Goal: Task Accomplishment & Management: Complete application form

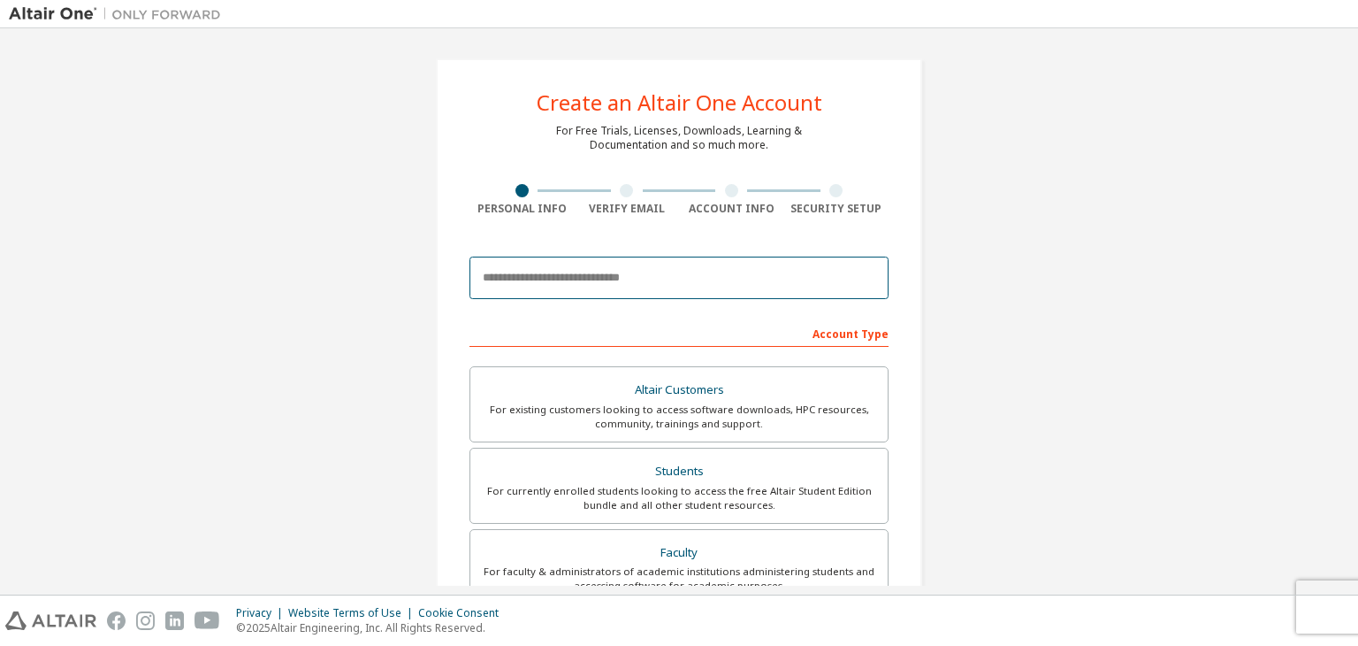
click at [647, 283] on input "email" at bounding box center [679, 277] width 419 height 42
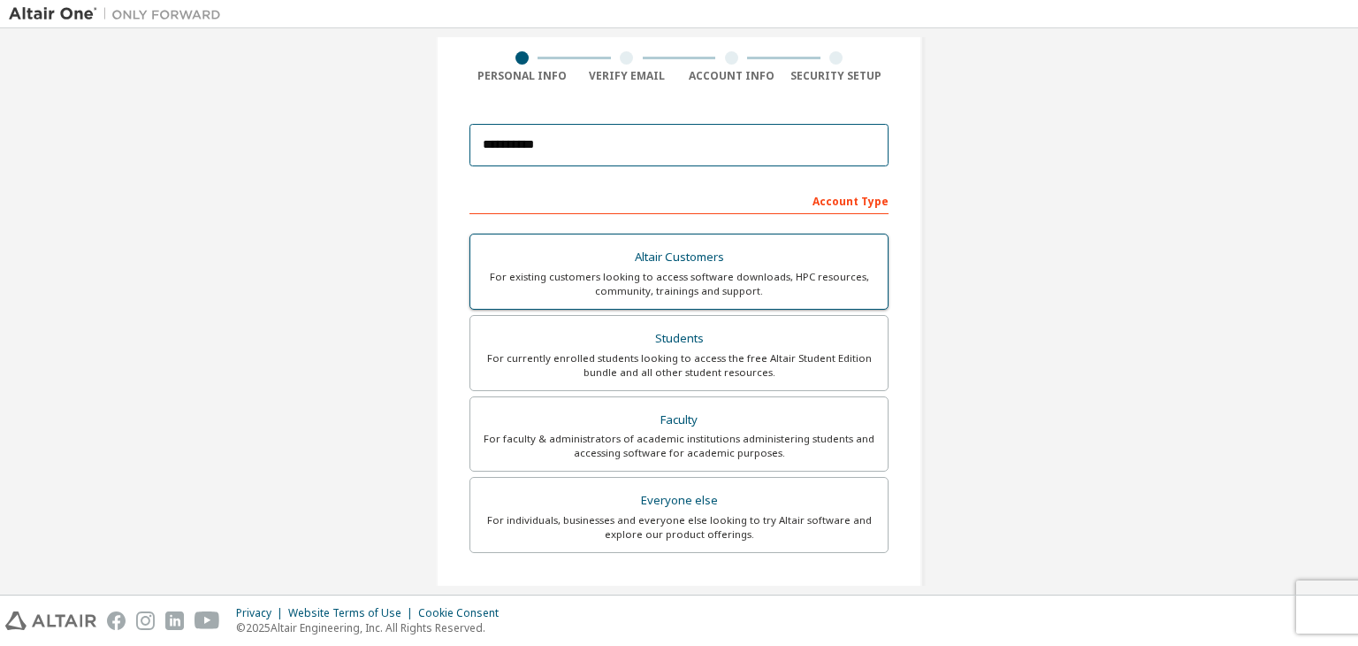
scroll to position [177, 0]
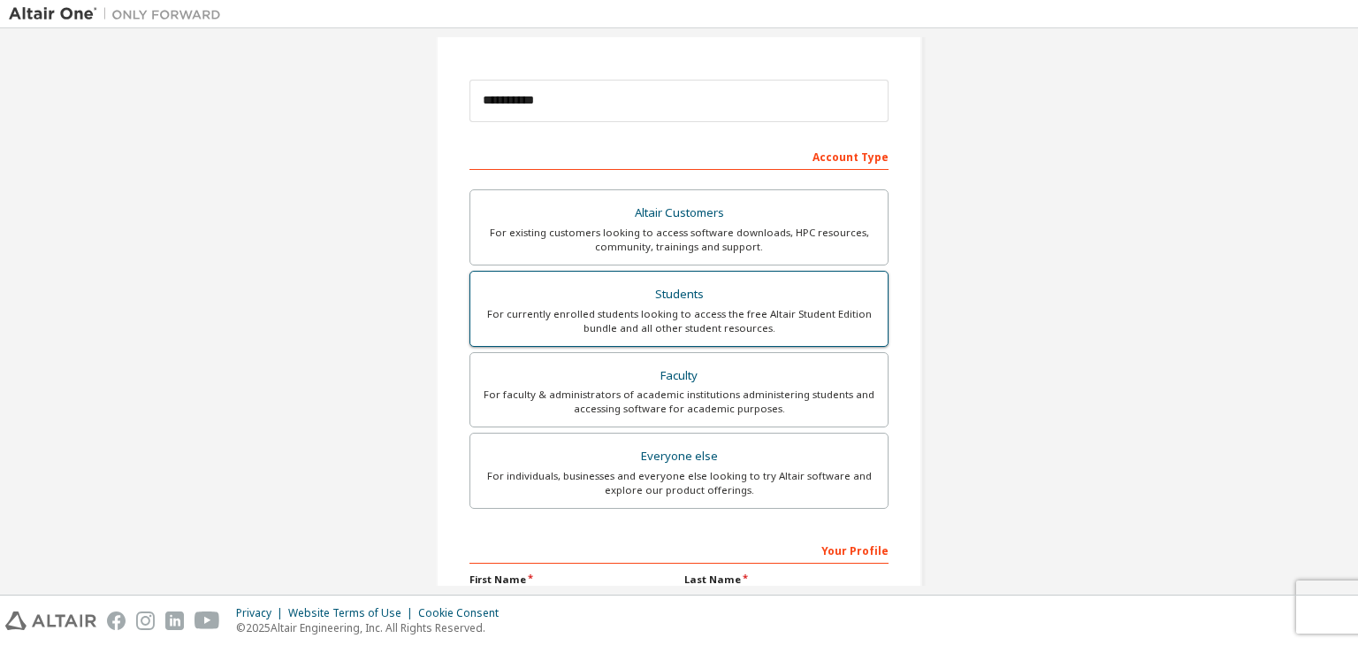
click at [674, 291] on div "Students" at bounding box center [679, 294] width 396 height 25
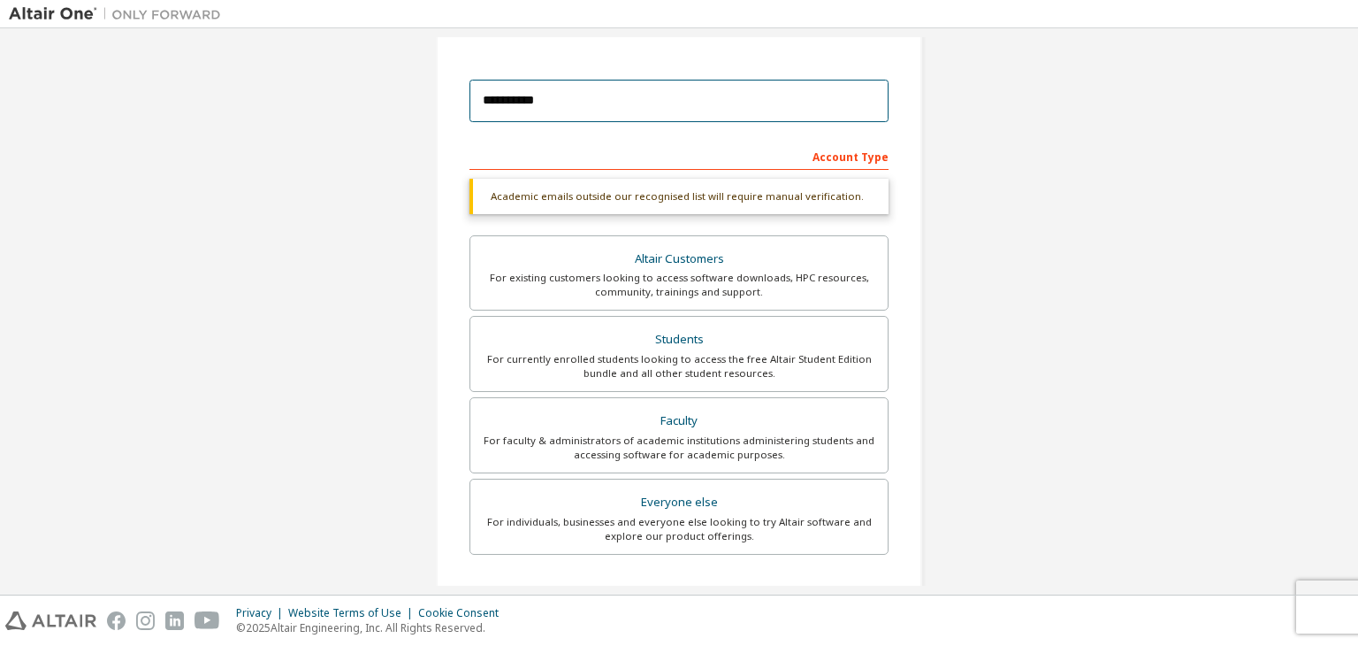
click at [574, 101] on input "**********" at bounding box center [679, 101] width 419 height 42
type input "**********"
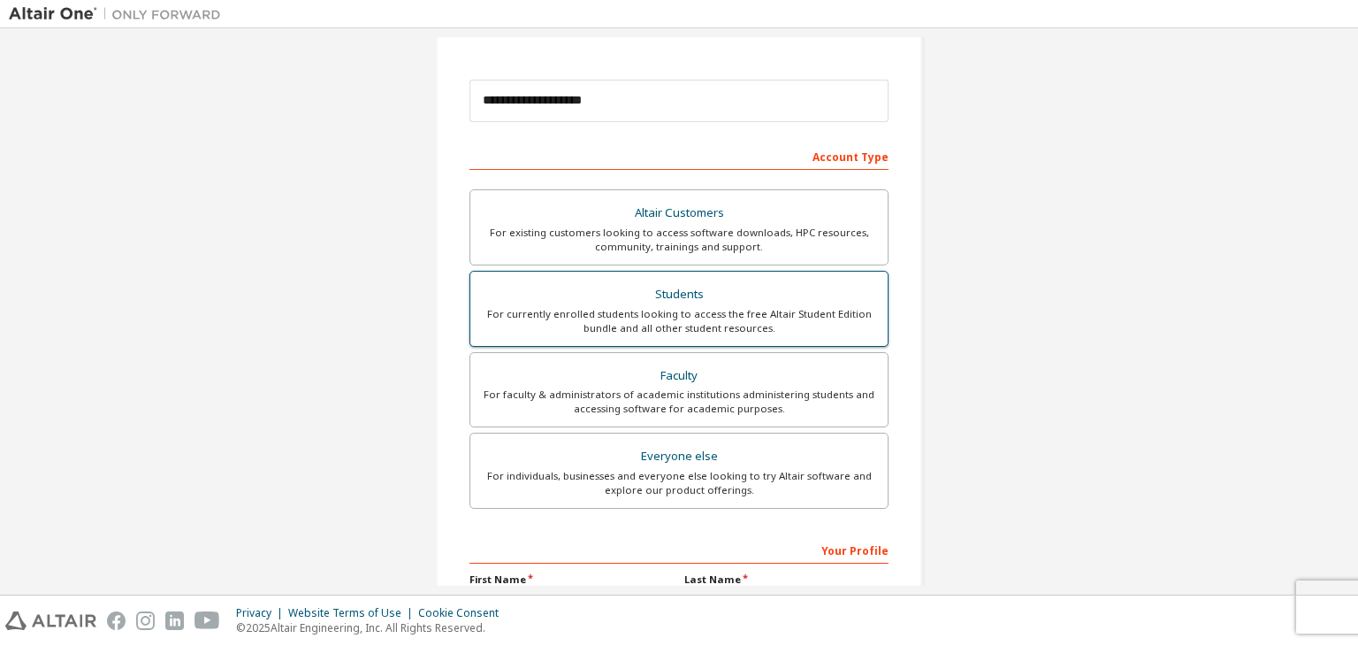
click at [688, 307] on div "For currently enrolled students looking to access the free Altair Student Editi…" at bounding box center [679, 321] width 396 height 28
click at [645, 316] on div "For currently enrolled students looking to access the free Altair Student Editi…" at bounding box center [679, 321] width 396 height 28
click at [648, 312] on div "For currently enrolled students looking to access the free Altair Student Editi…" at bounding box center [679, 321] width 396 height 28
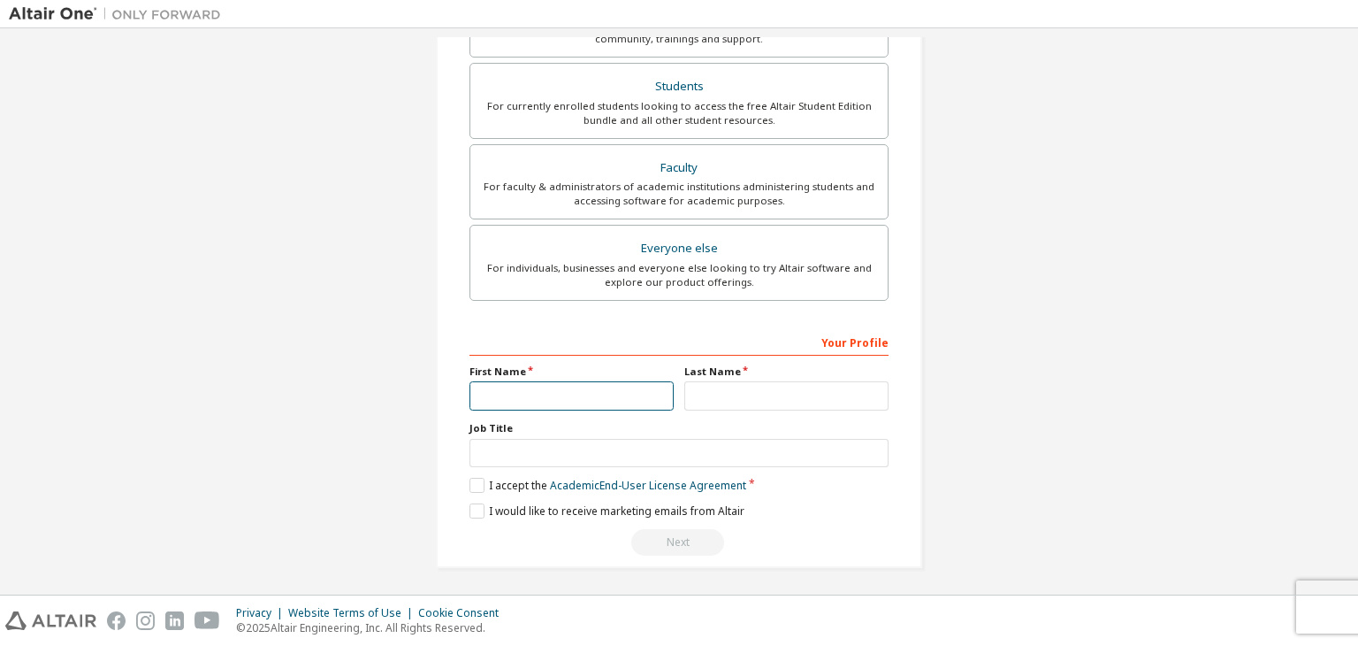
click at [608, 386] on input "text" at bounding box center [572, 395] width 204 height 29
type input "*"
type input "**********"
click at [723, 381] on input "text" at bounding box center [787, 395] width 204 height 29
type input "*"
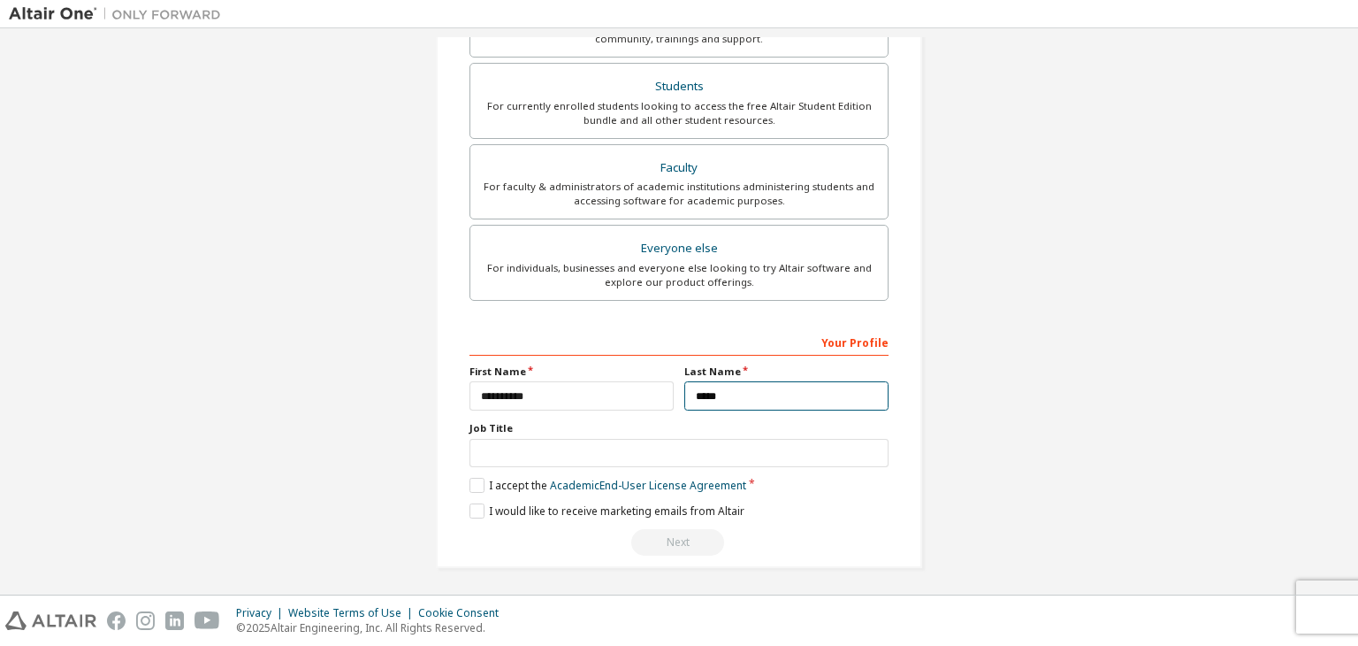
type input "*****"
click at [586, 454] on input "text" at bounding box center [679, 453] width 419 height 29
click at [478, 487] on label "I accept the Academic End-User License Agreement" at bounding box center [608, 485] width 277 height 15
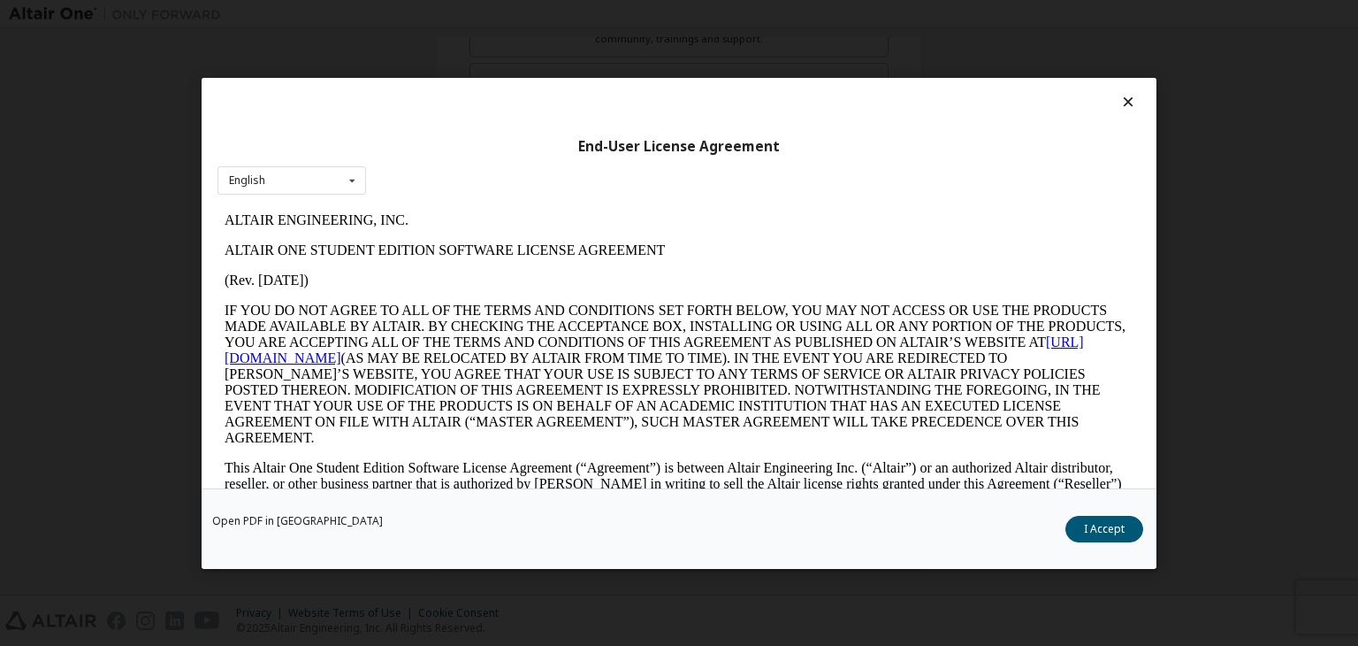
scroll to position [0, 0]
click at [1115, 522] on button "I Accept" at bounding box center [1105, 529] width 78 height 27
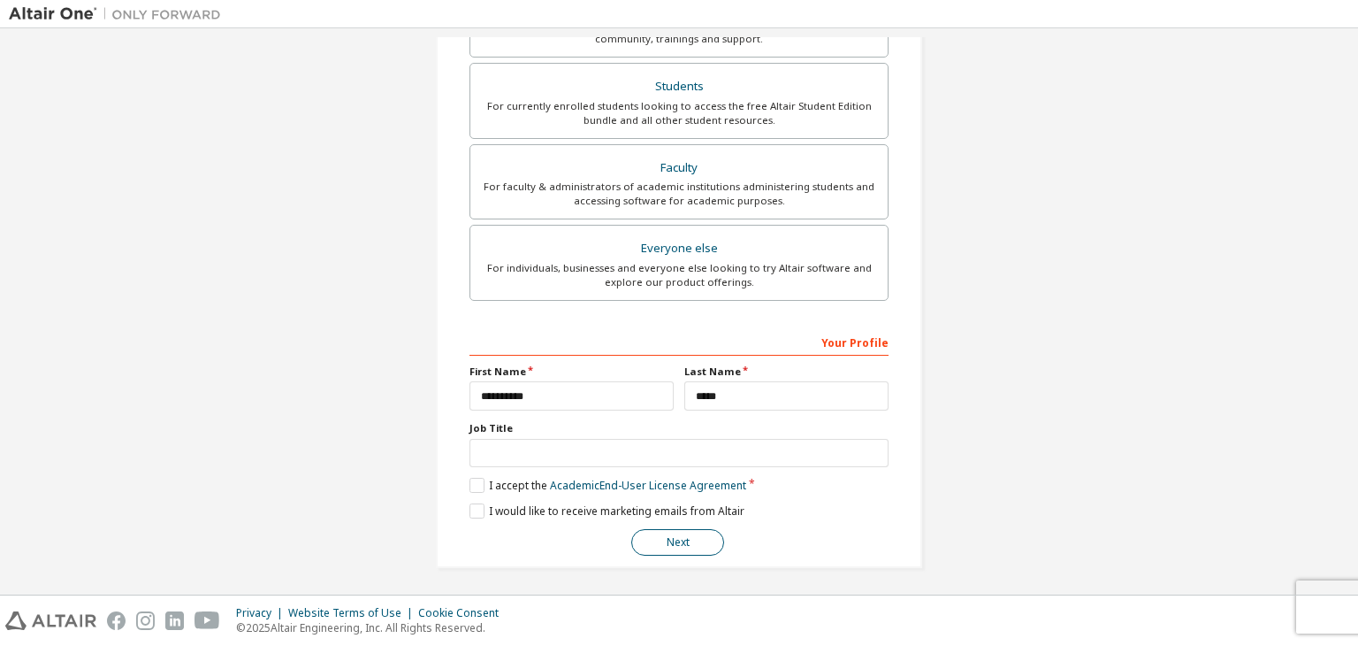
click at [673, 544] on button "Next" at bounding box center [677, 542] width 93 height 27
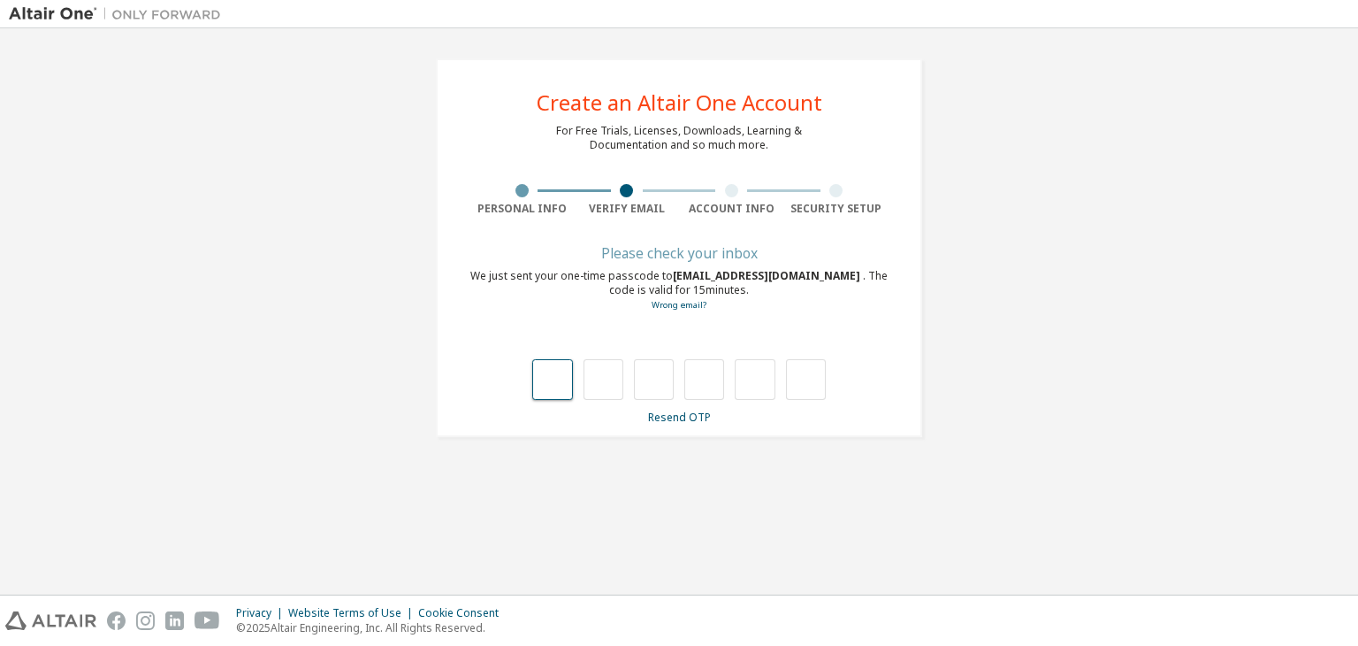
type input "*"
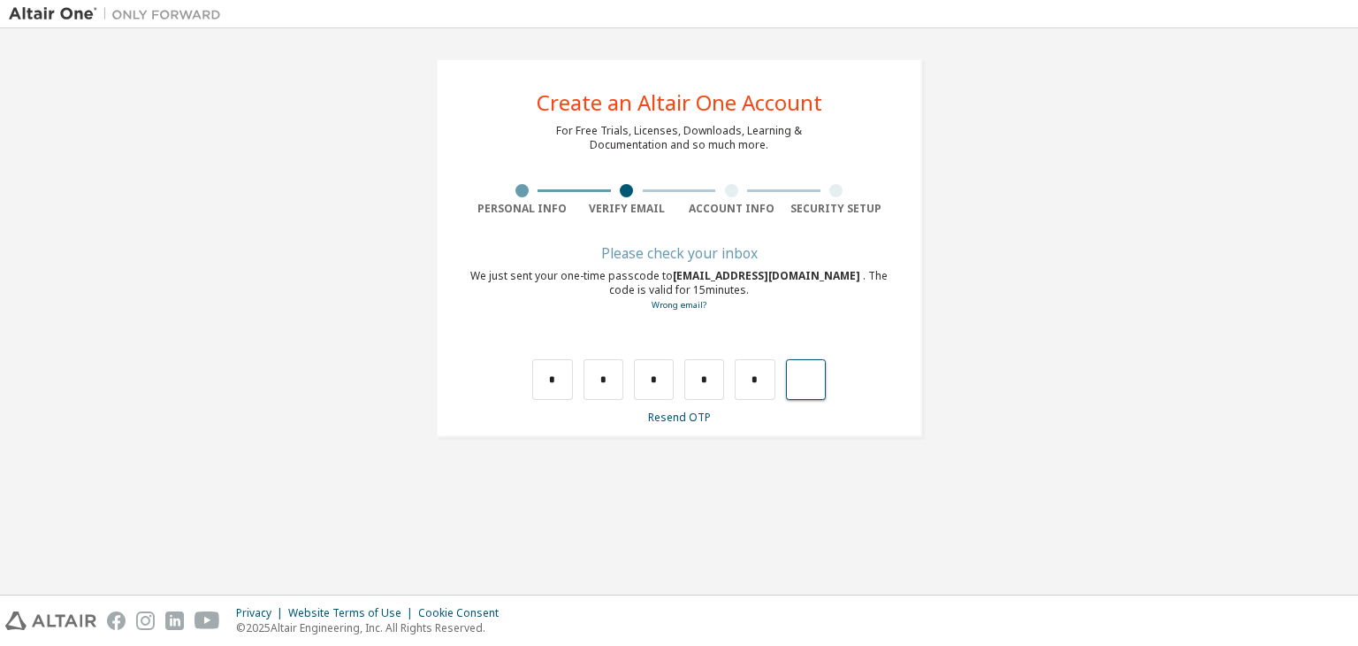
type input "*"
